Goal: Register for event/course

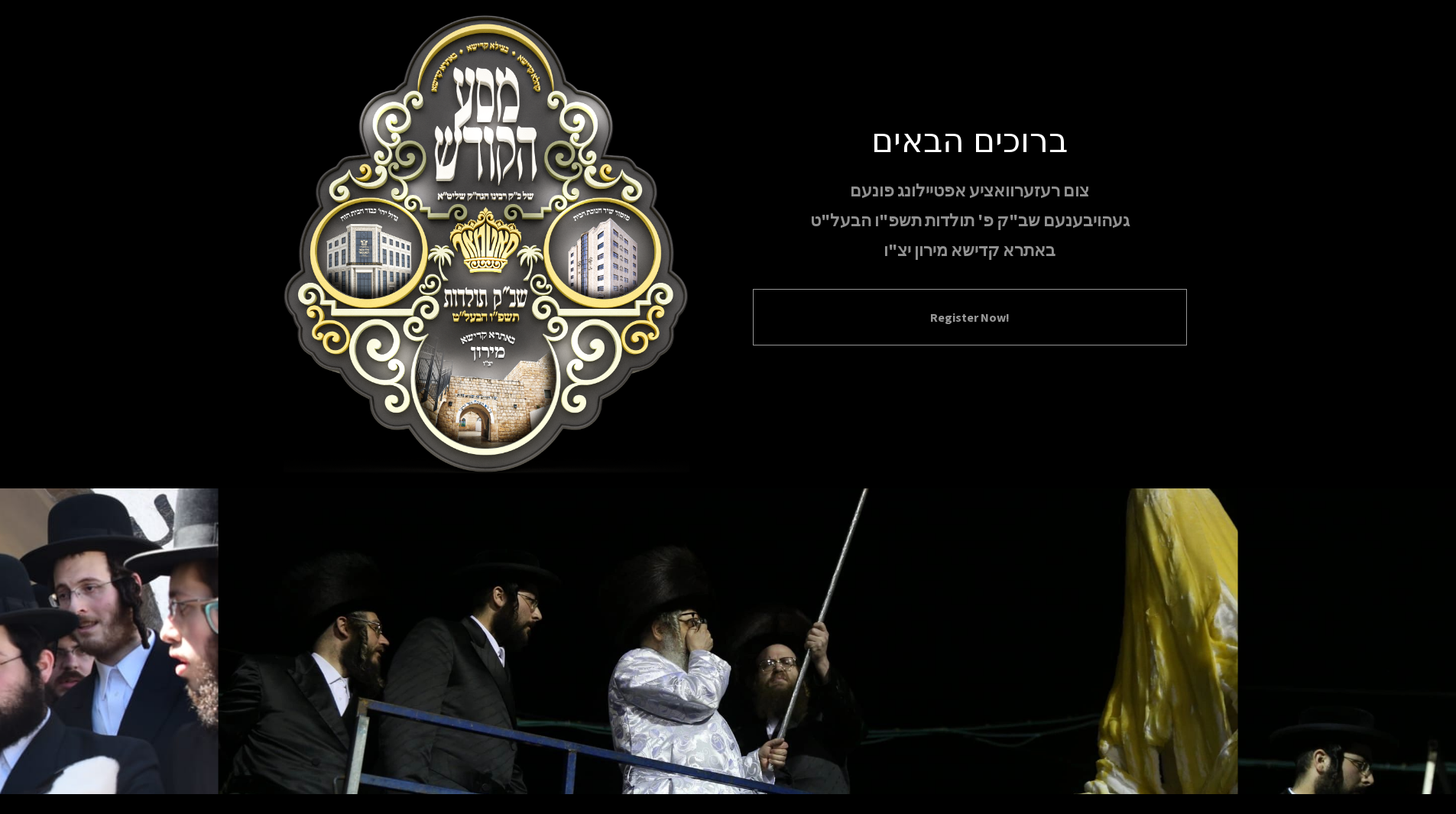
click at [962, 301] on div "Register Now!" at bounding box center [969, 317] width 434 height 56
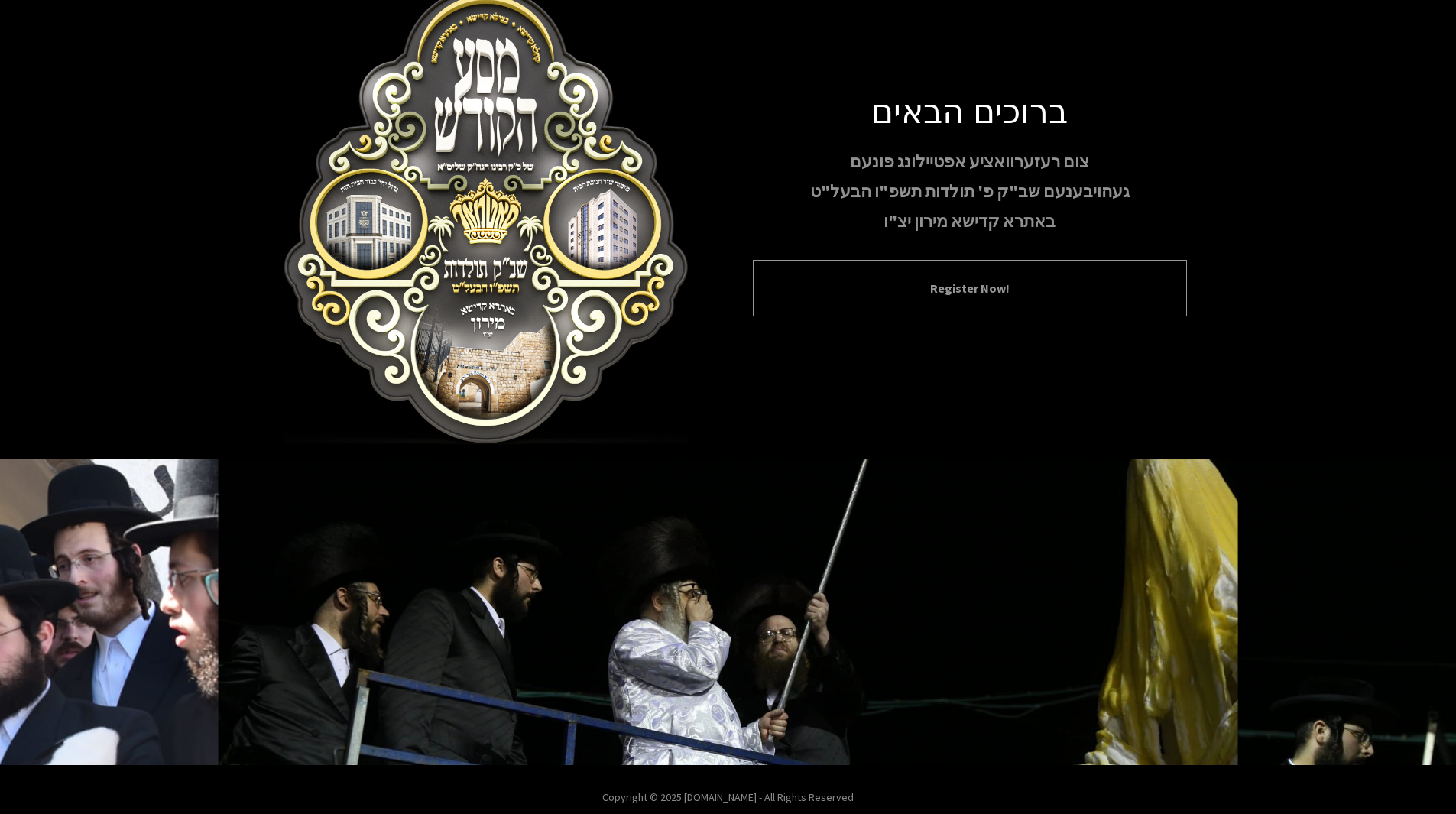
scroll to position [45, 0]
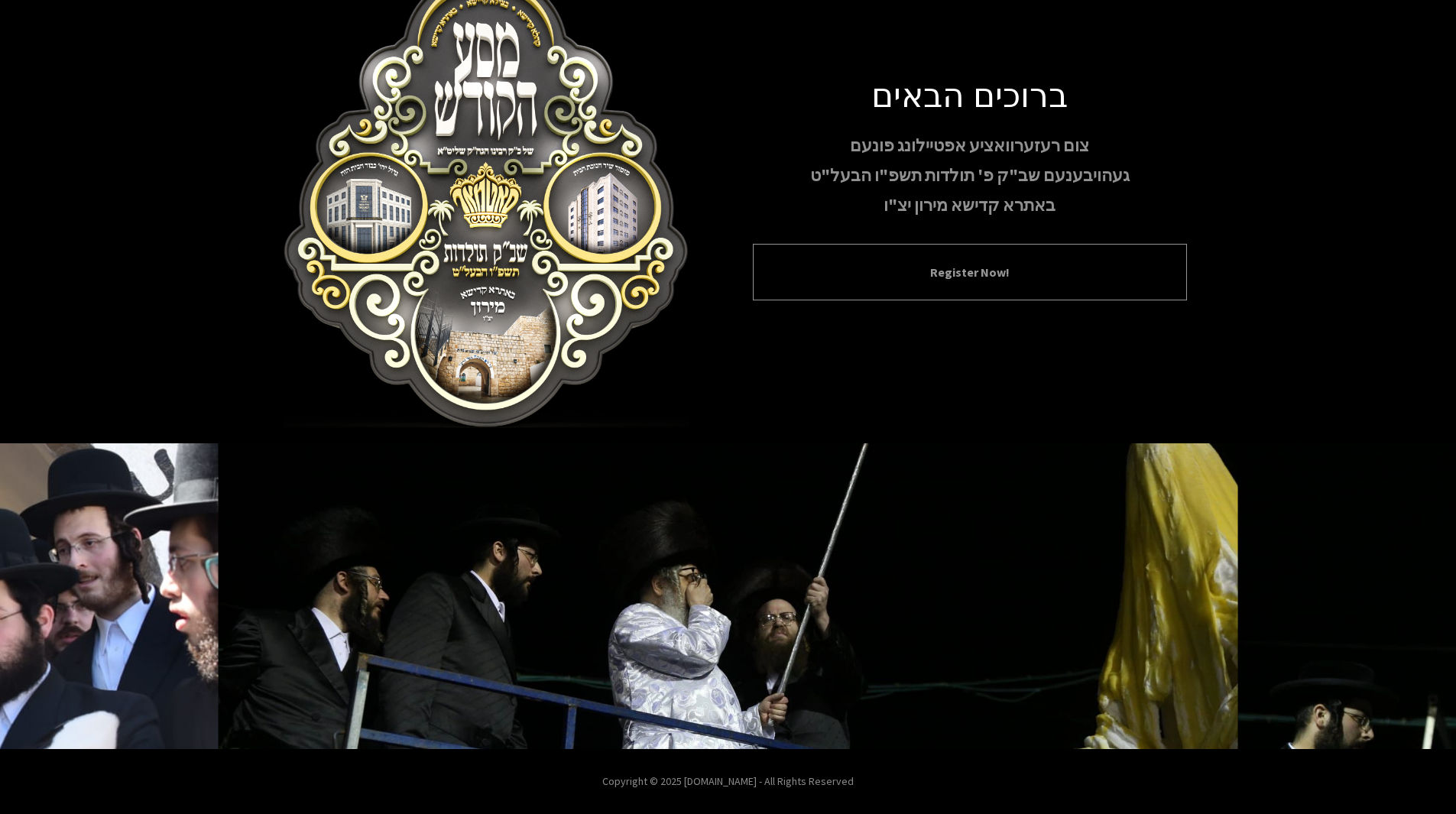
click at [1006, 280] on button "Register Now!" at bounding box center [970, 272] width 396 height 18
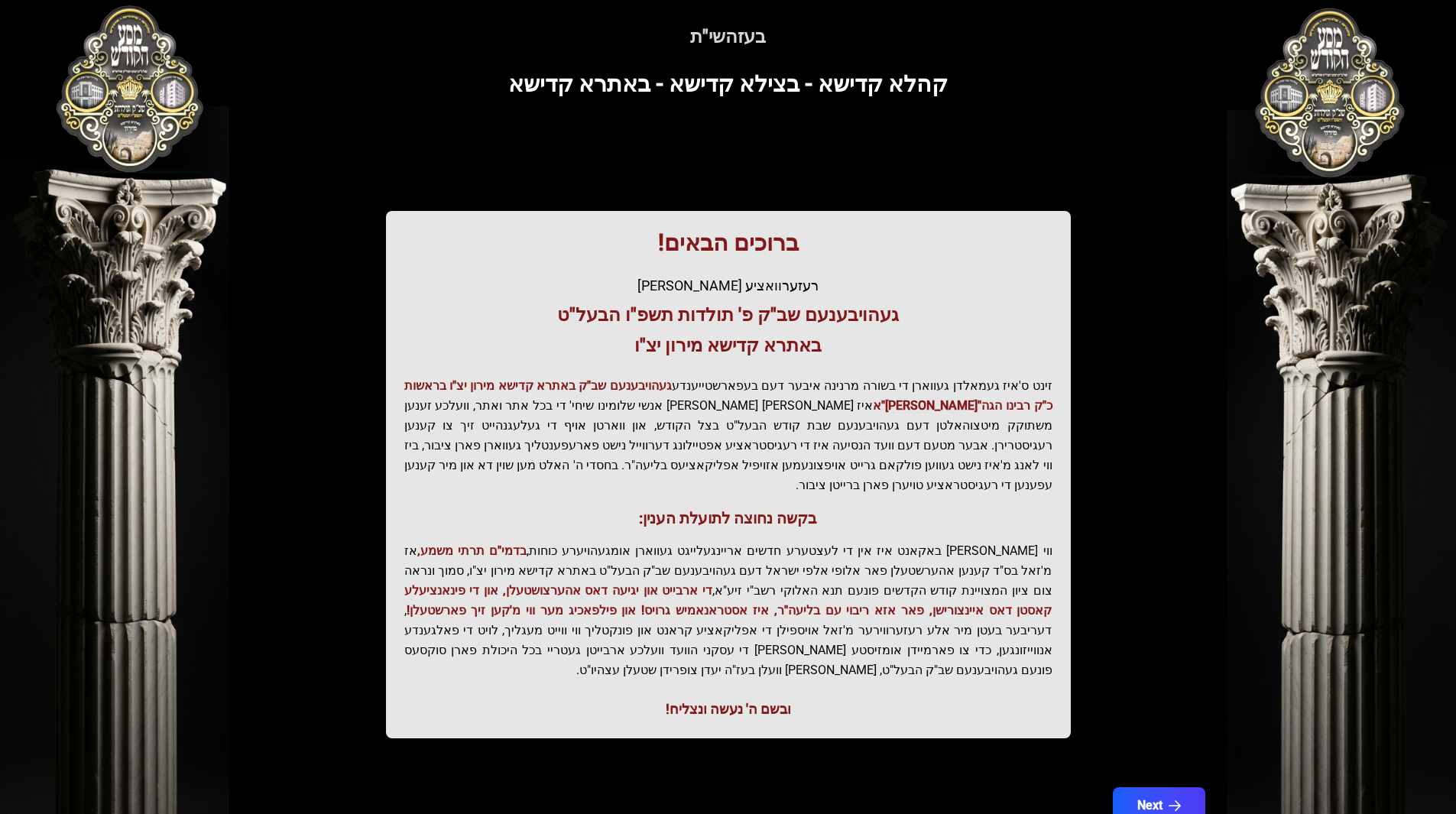
scroll to position [71, 0]
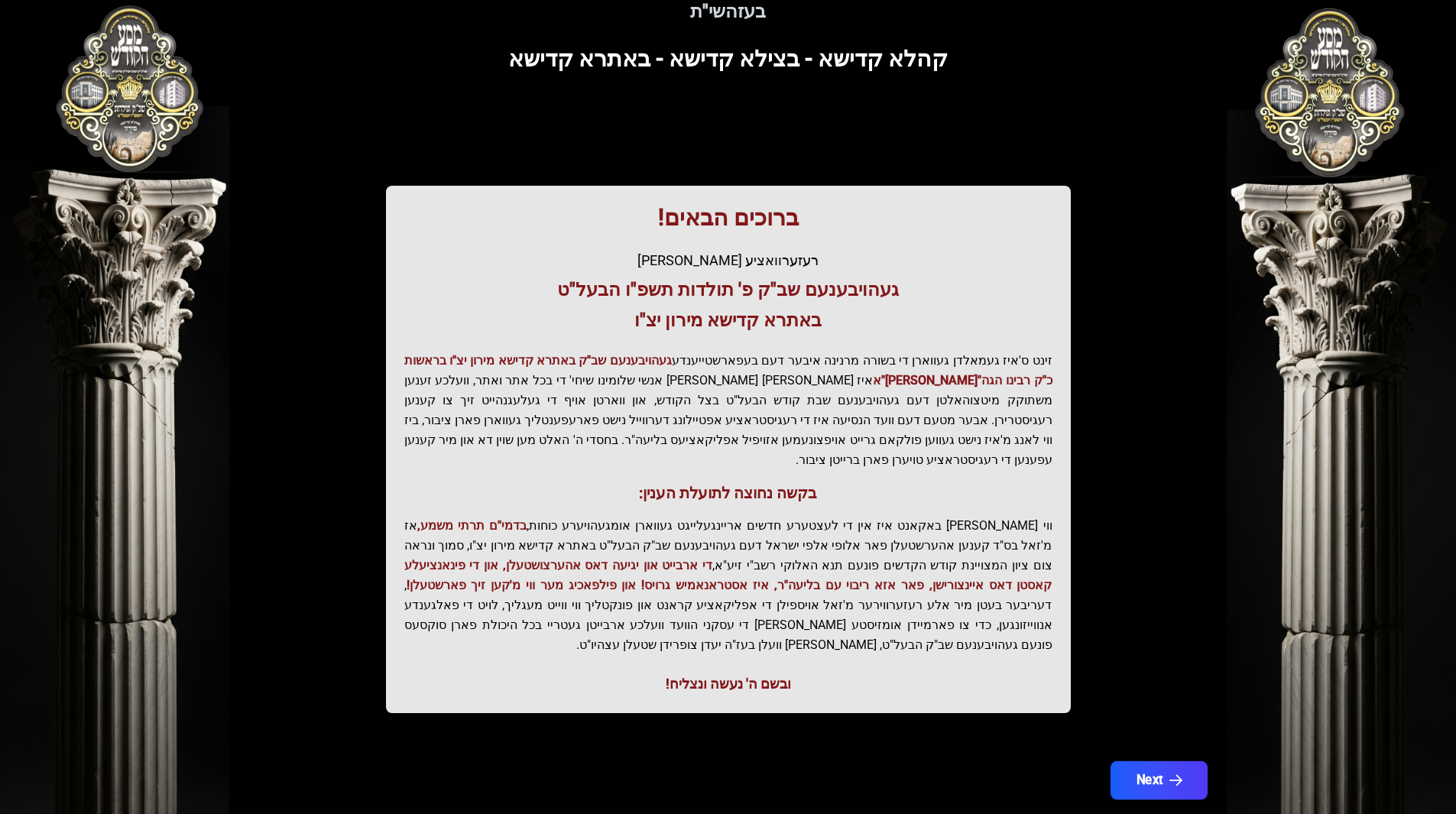
click at [1171, 762] on button "Next" at bounding box center [1158, 781] width 97 height 38
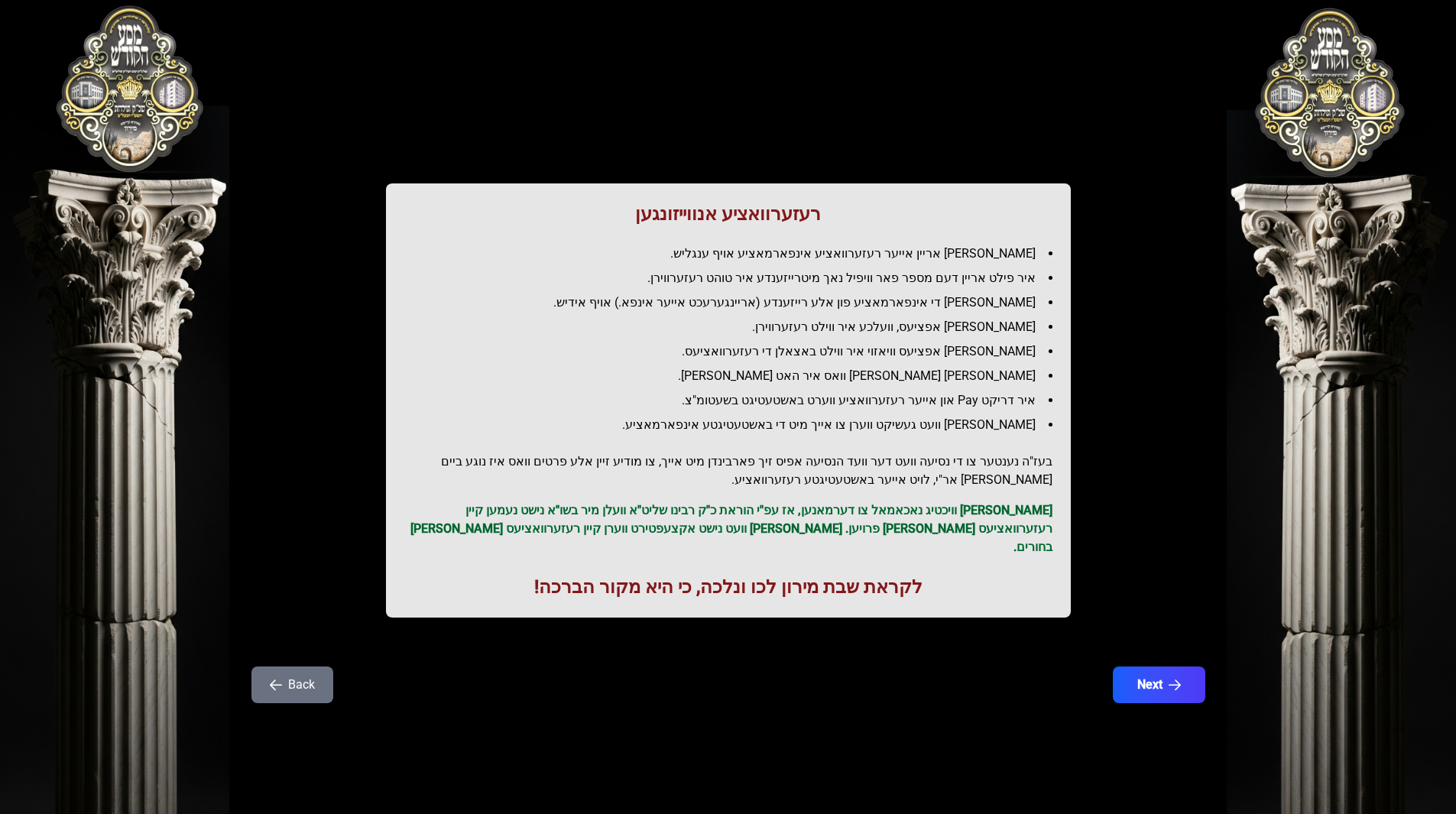
scroll to position [0, 0]
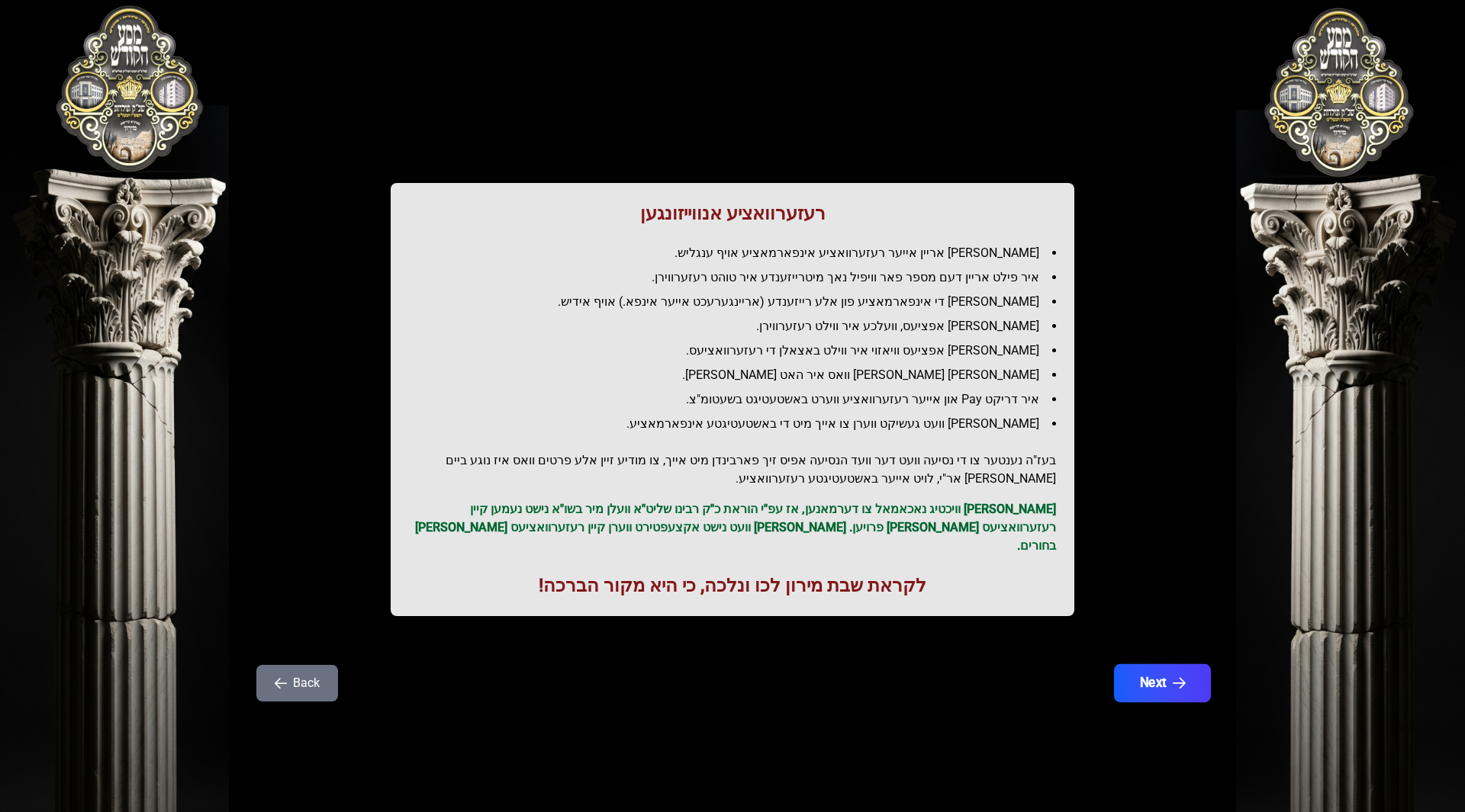
click at [1170, 678] on button "Next" at bounding box center [1162, 683] width 97 height 38
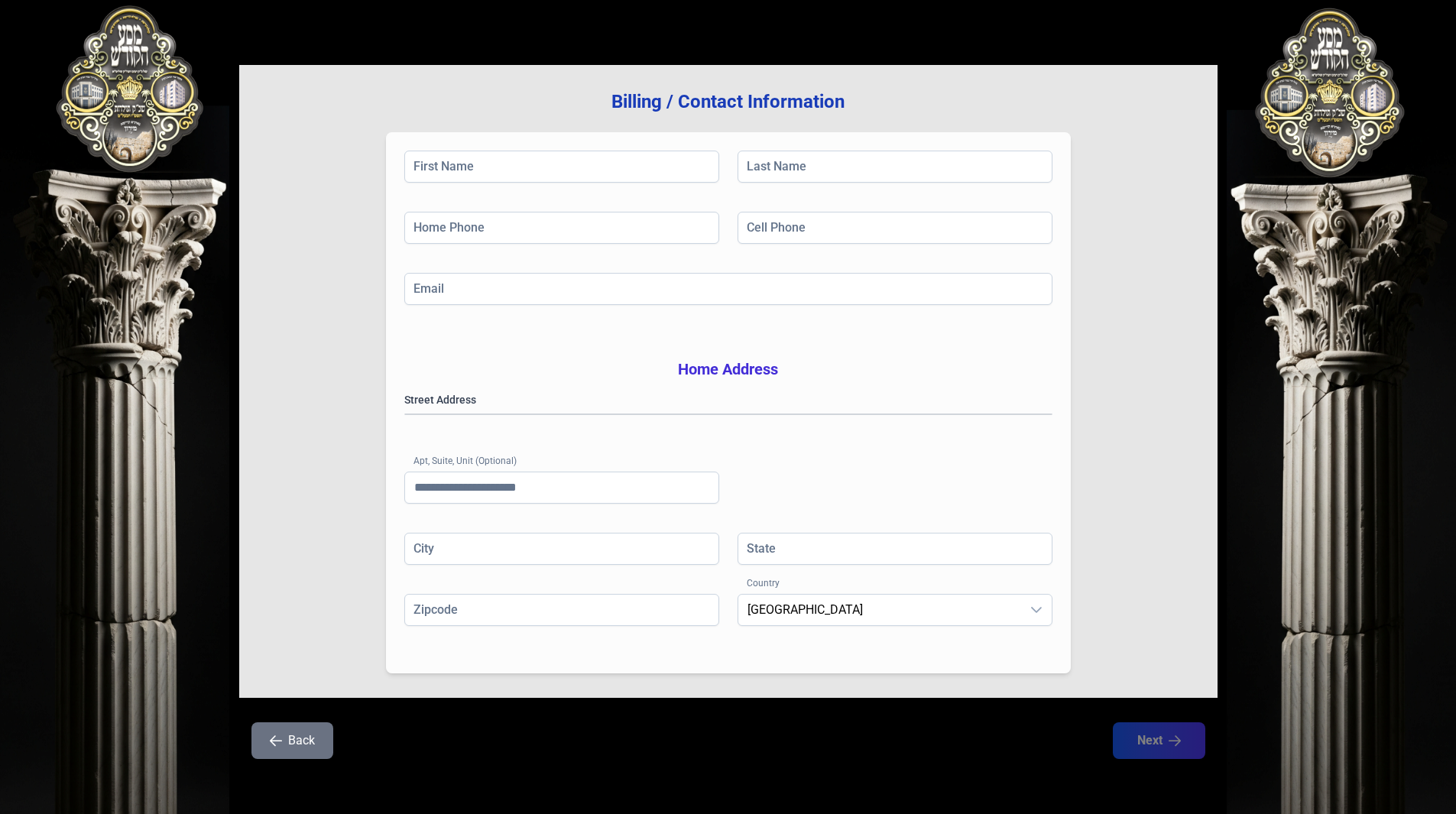
scroll to position [132, 0]
click at [305, 733] on button "Back" at bounding box center [292, 740] width 82 height 36
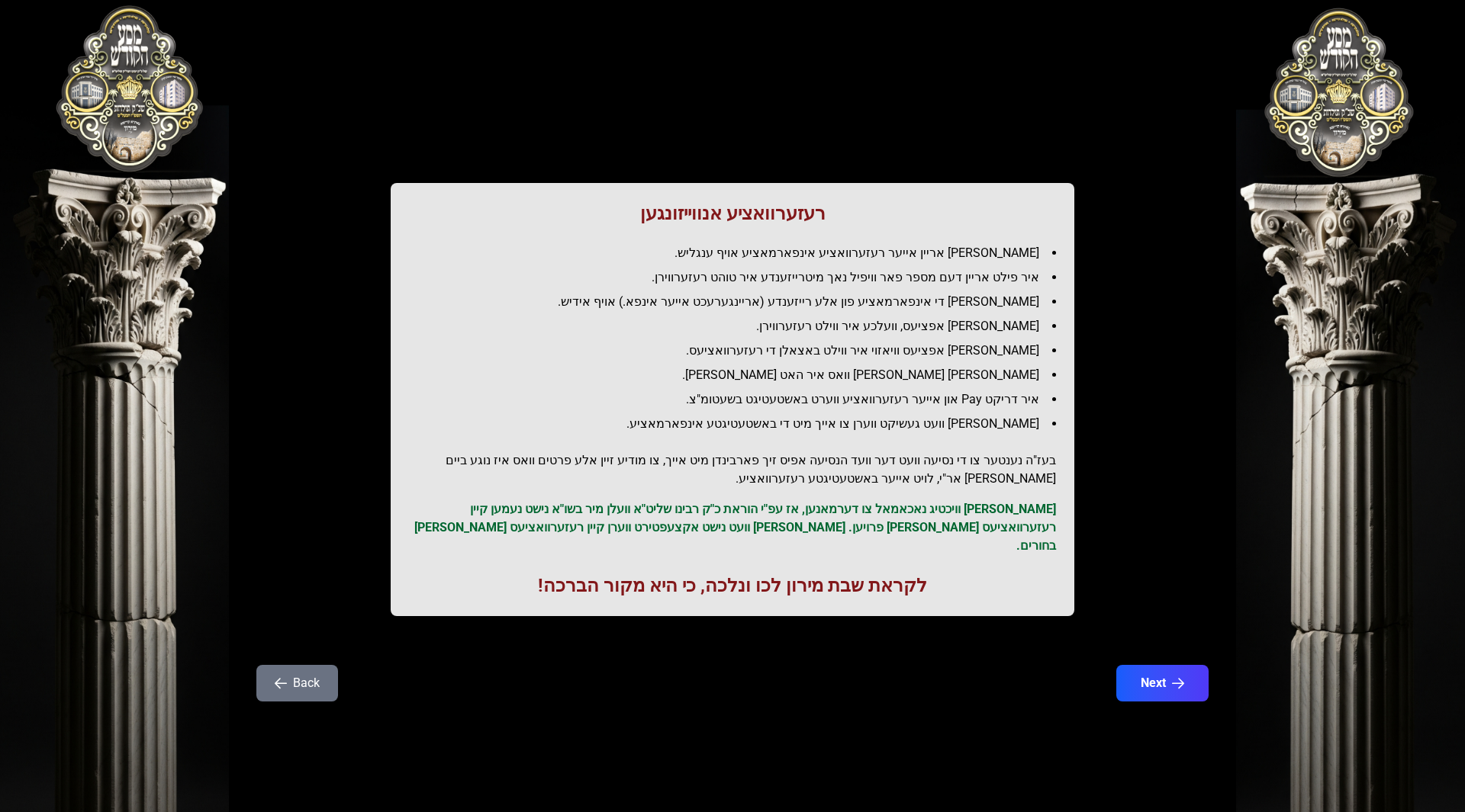
click at [284, 687] on div "Back Next" at bounding box center [732, 692] width 976 height 55
click at [299, 665] on button "Back" at bounding box center [297, 683] width 82 height 36
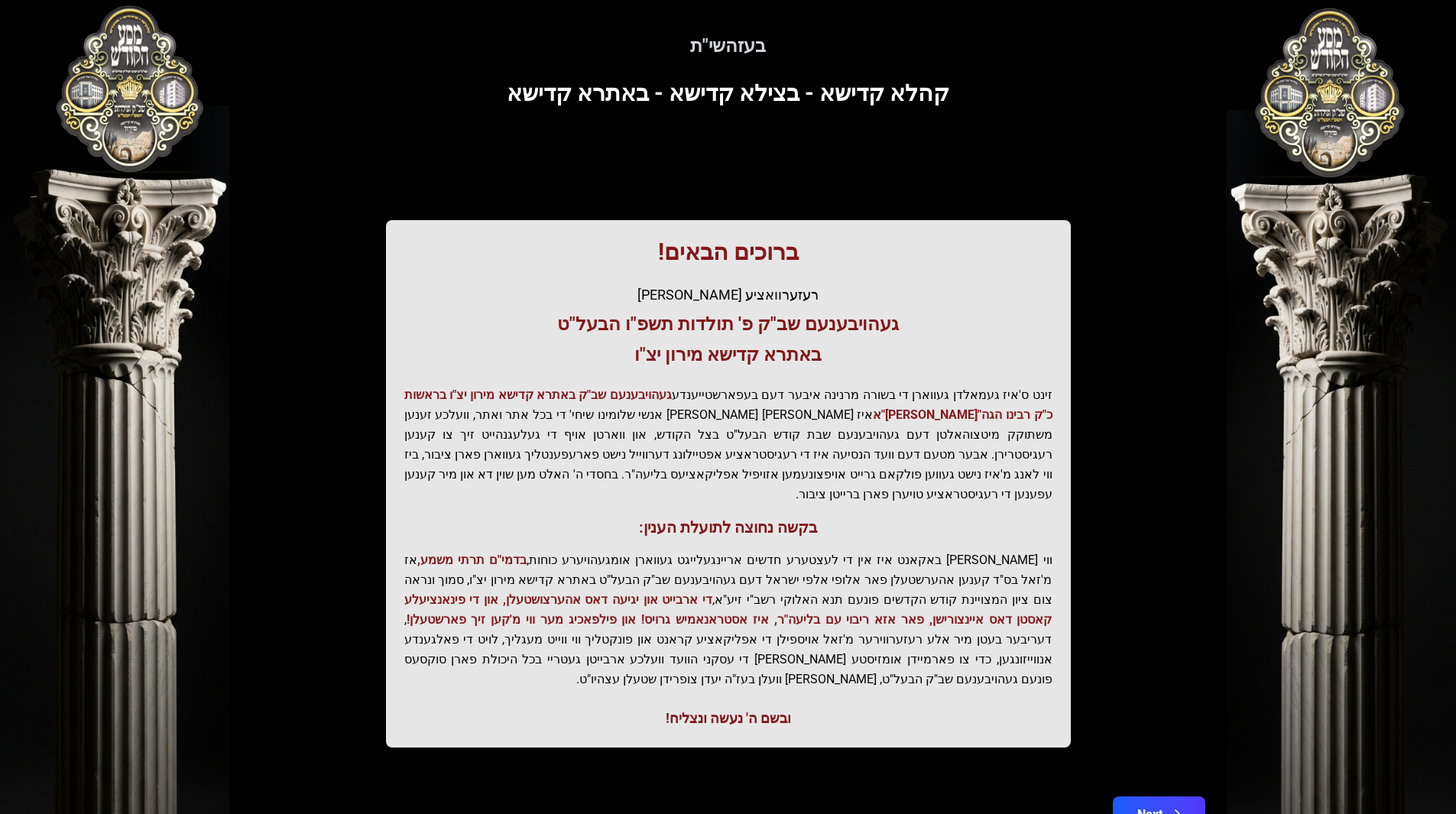
scroll to position [71, 0]
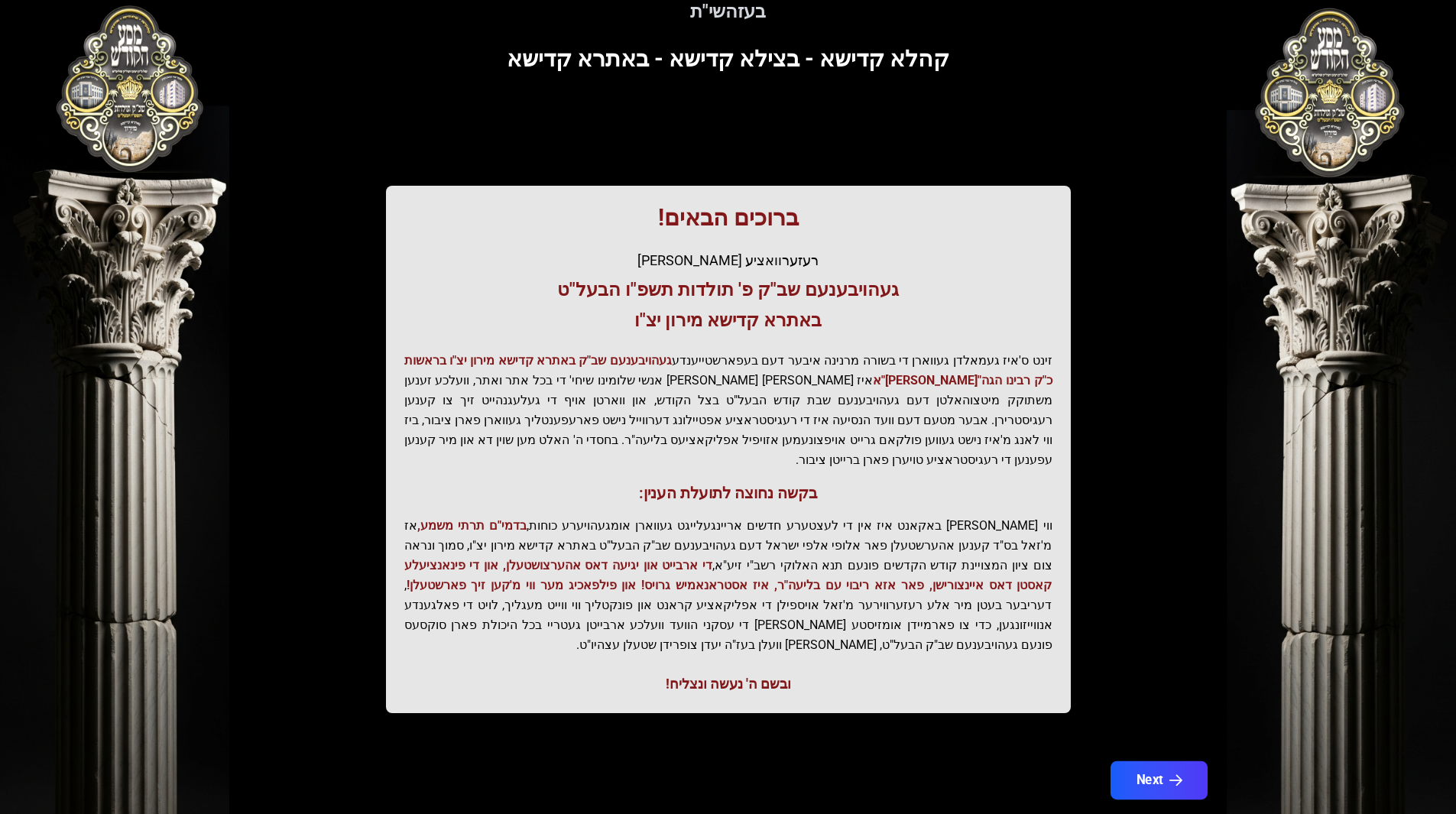
click at [1148, 762] on button "Next" at bounding box center [1158, 781] width 97 height 38
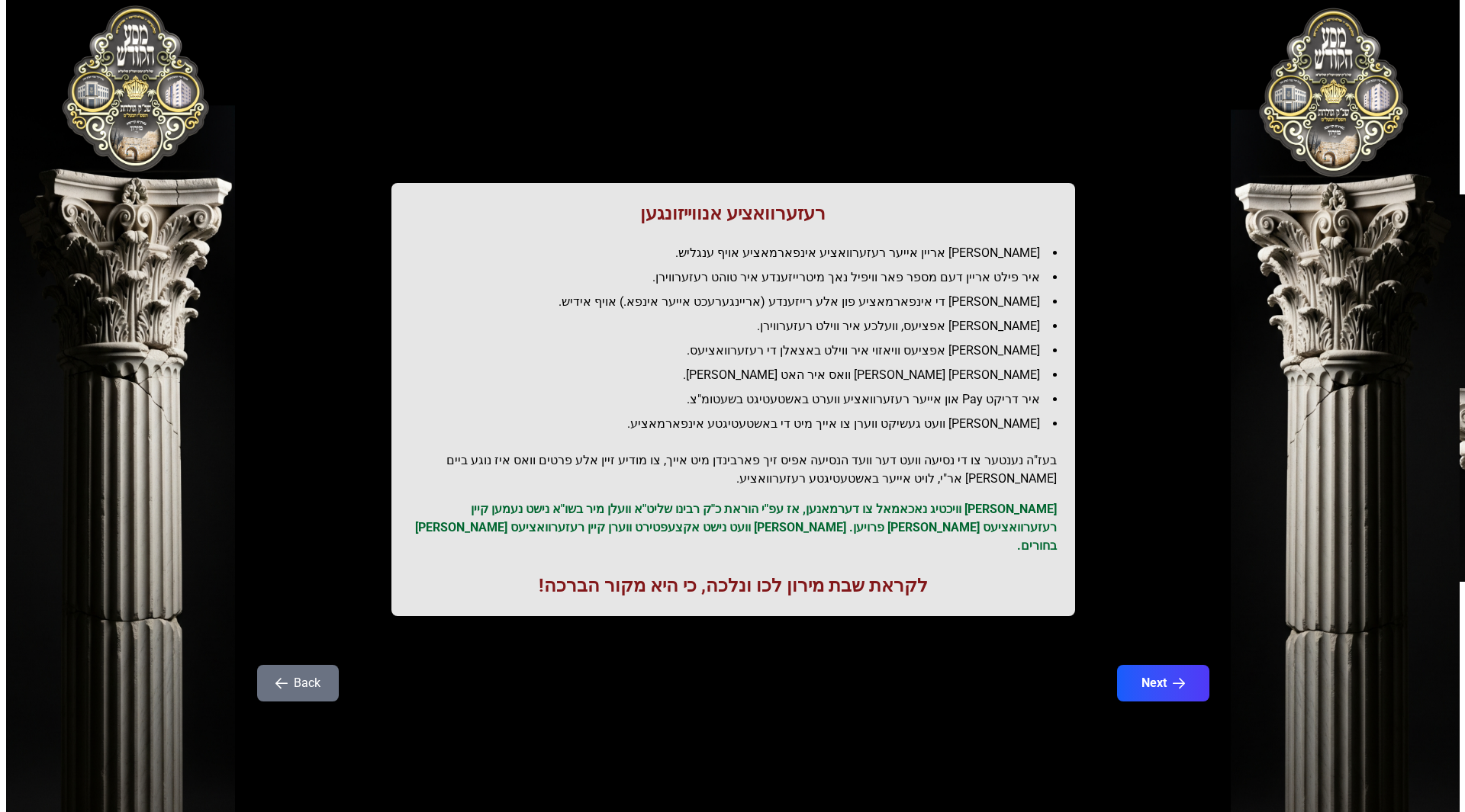
scroll to position [0, 0]
